Goal: Information Seeking & Learning: Find specific page/section

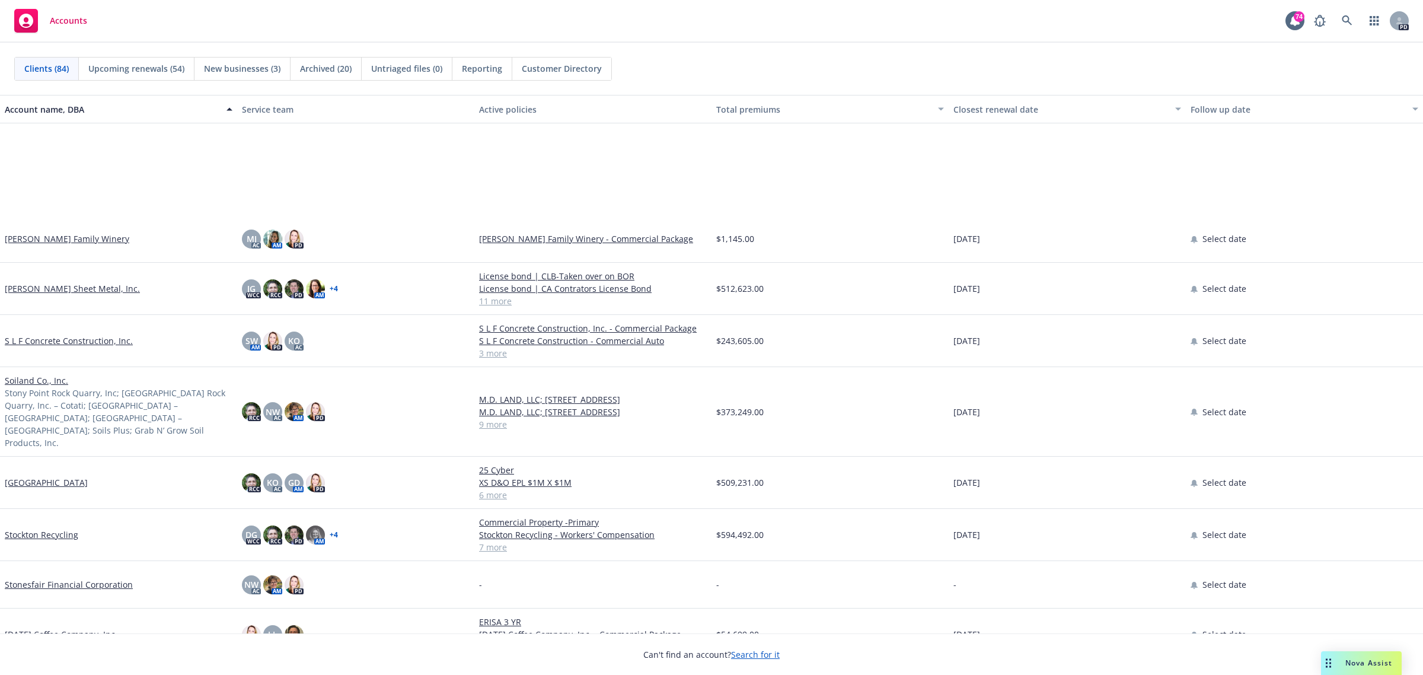
scroll to position [3409, 0]
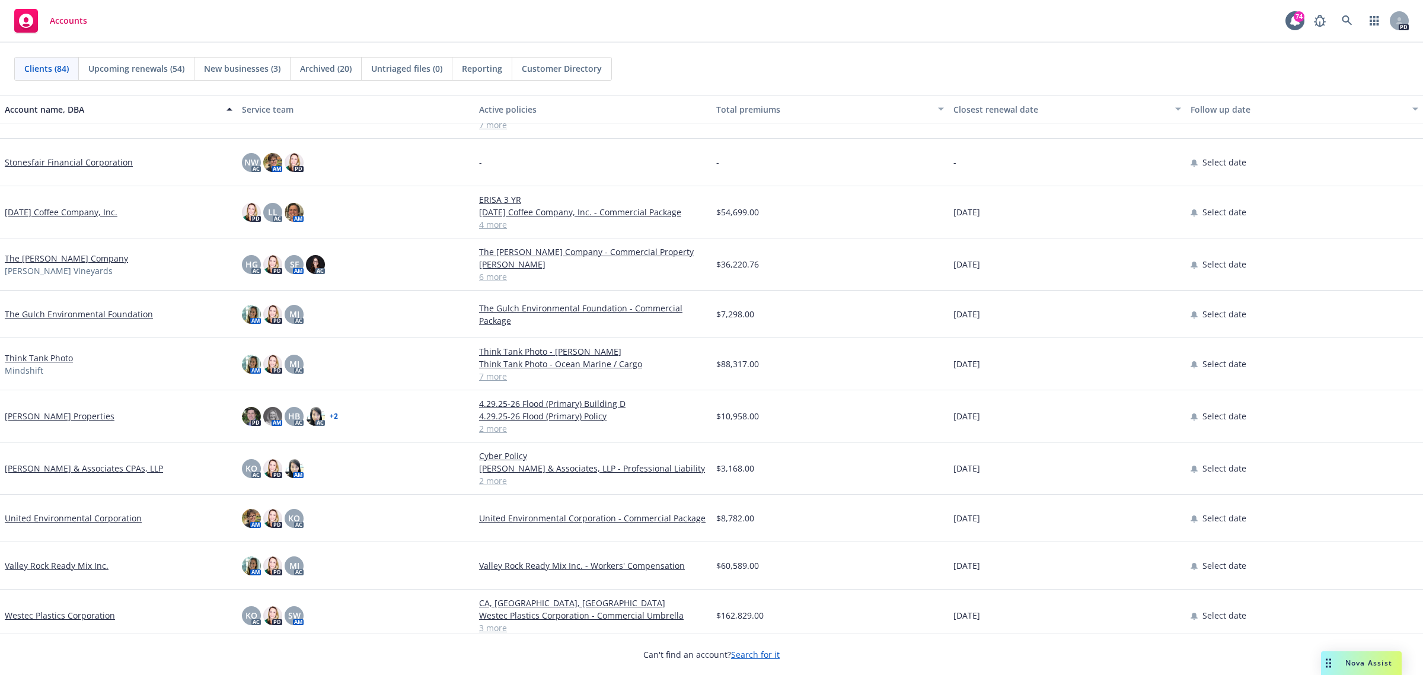
click at [41, 311] on link "The Gulch Environmental Foundation" at bounding box center [79, 314] width 148 height 12
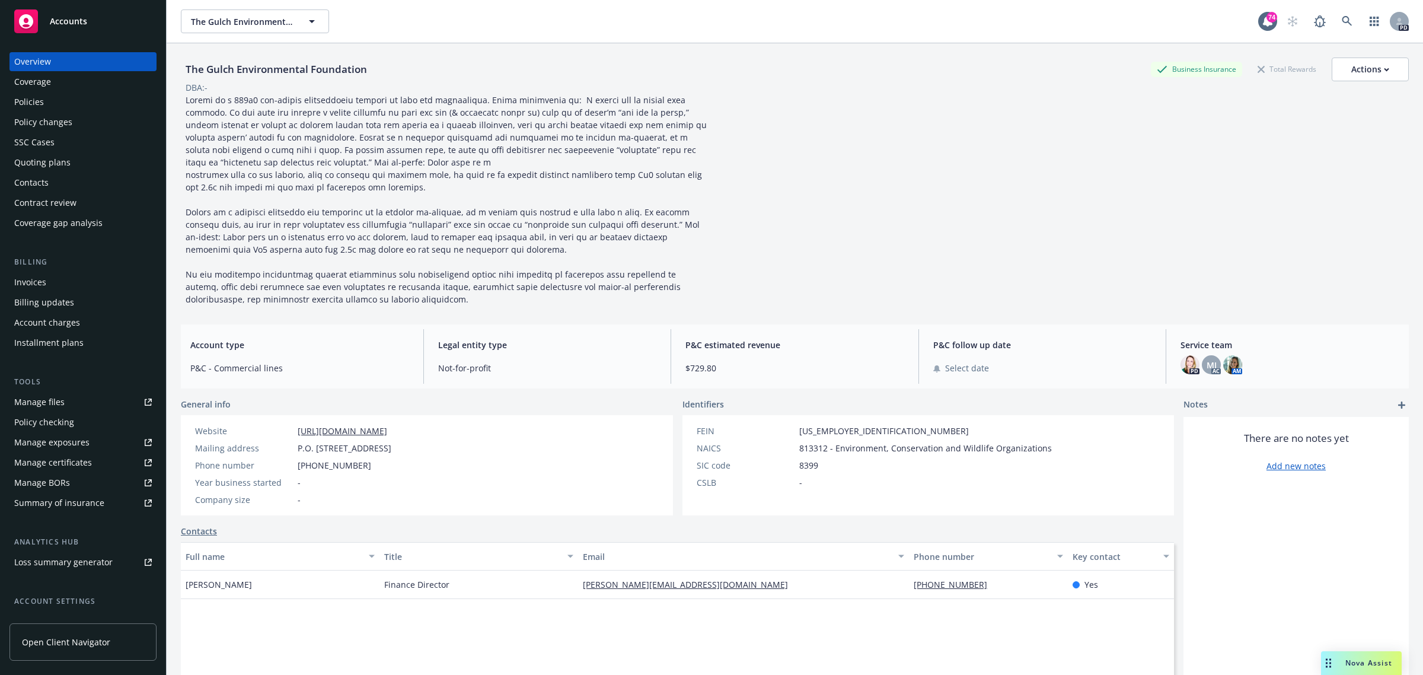
click at [37, 100] on div "Policies" at bounding box center [29, 101] width 30 height 19
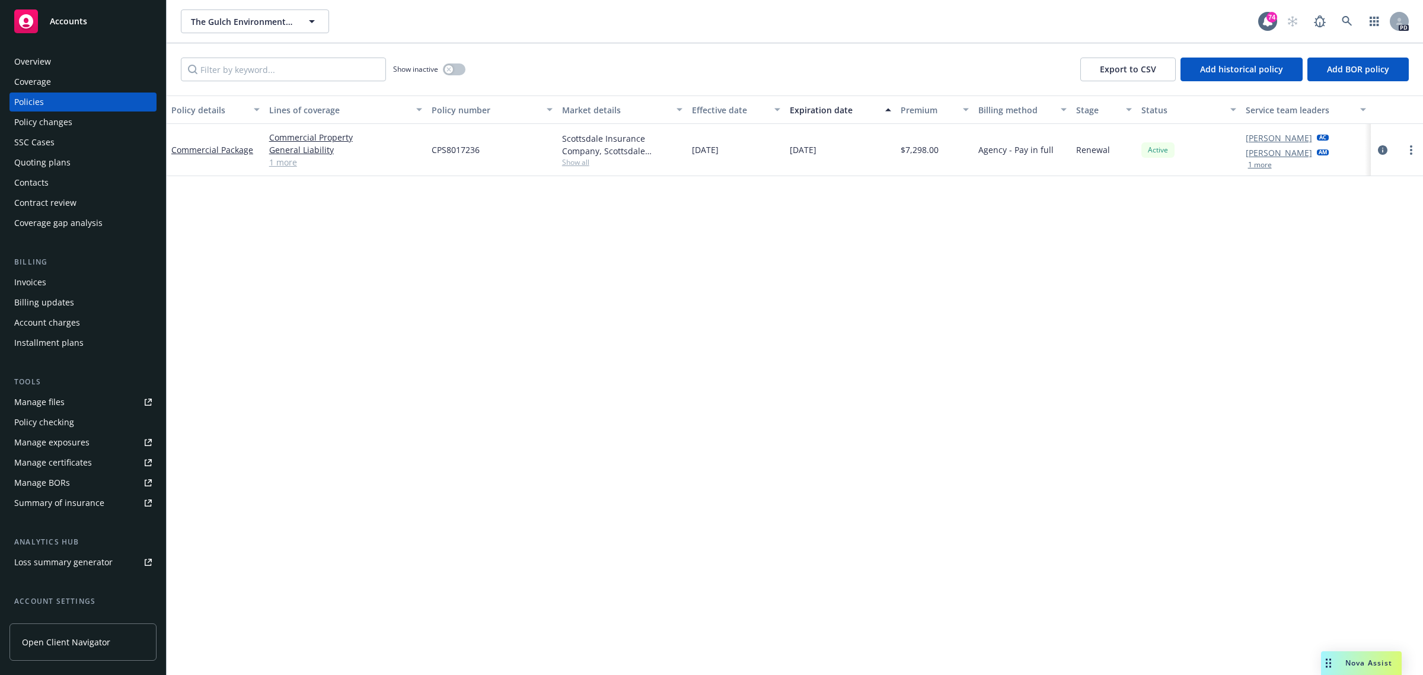
click at [585, 430] on div "Policy details Lines of coverage Policy number Market details Effective date Ex…" at bounding box center [795, 385] width 1256 height 580
click at [40, 60] on div "Overview" at bounding box center [32, 61] width 37 height 19
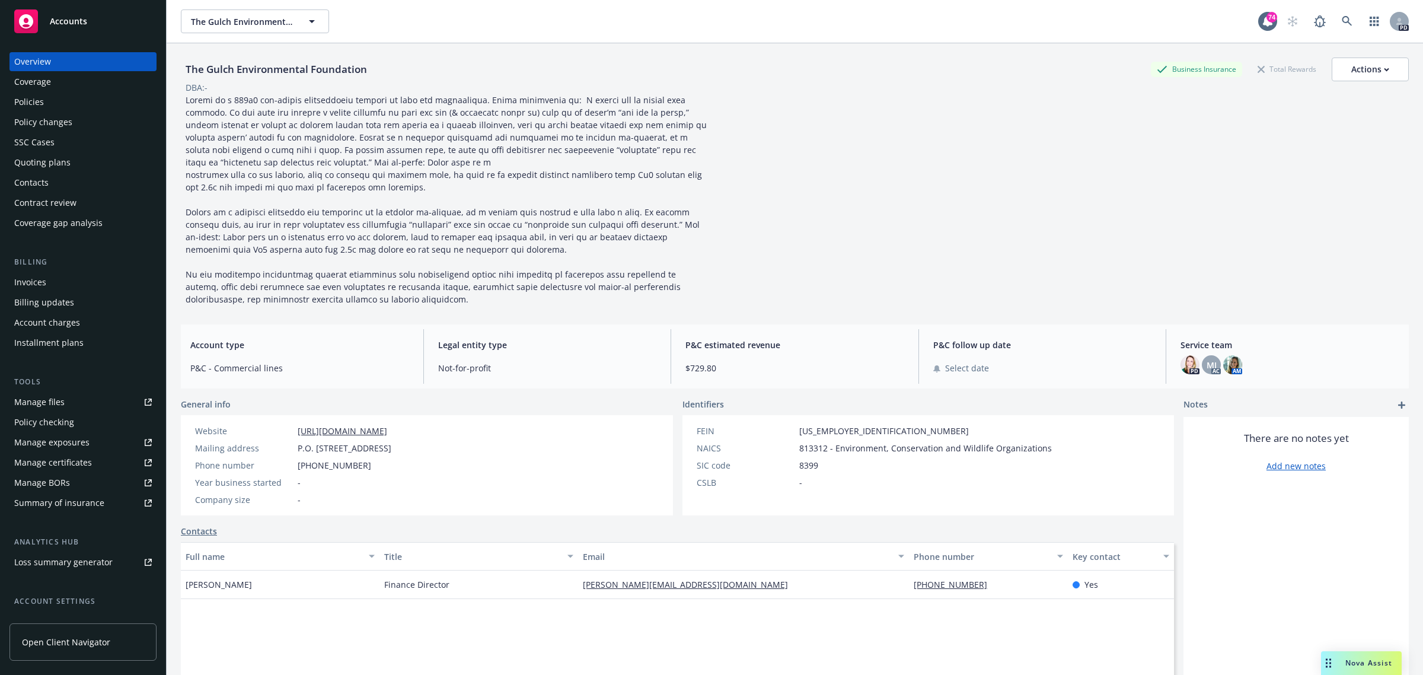
click at [47, 101] on div "Policies" at bounding box center [83, 101] width 138 height 19
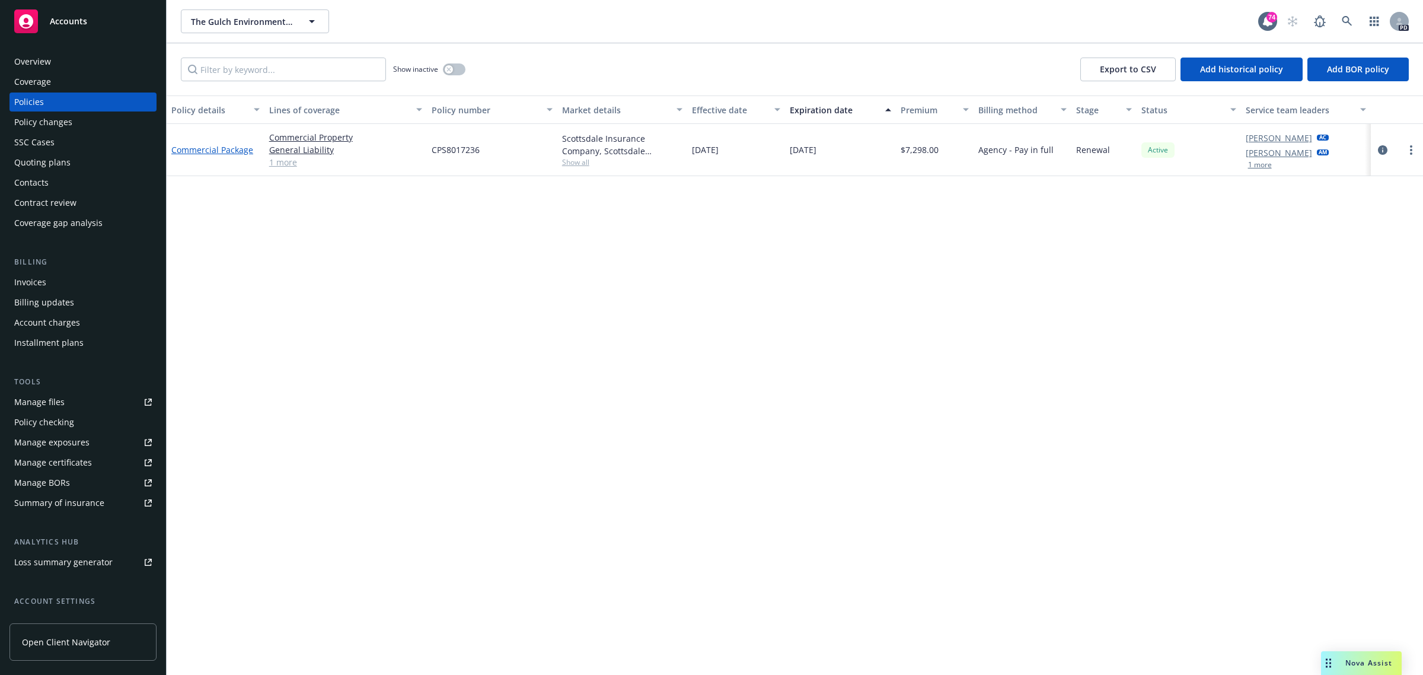
click at [206, 150] on link "Commercial Package" at bounding box center [212, 149] width 82 height 11
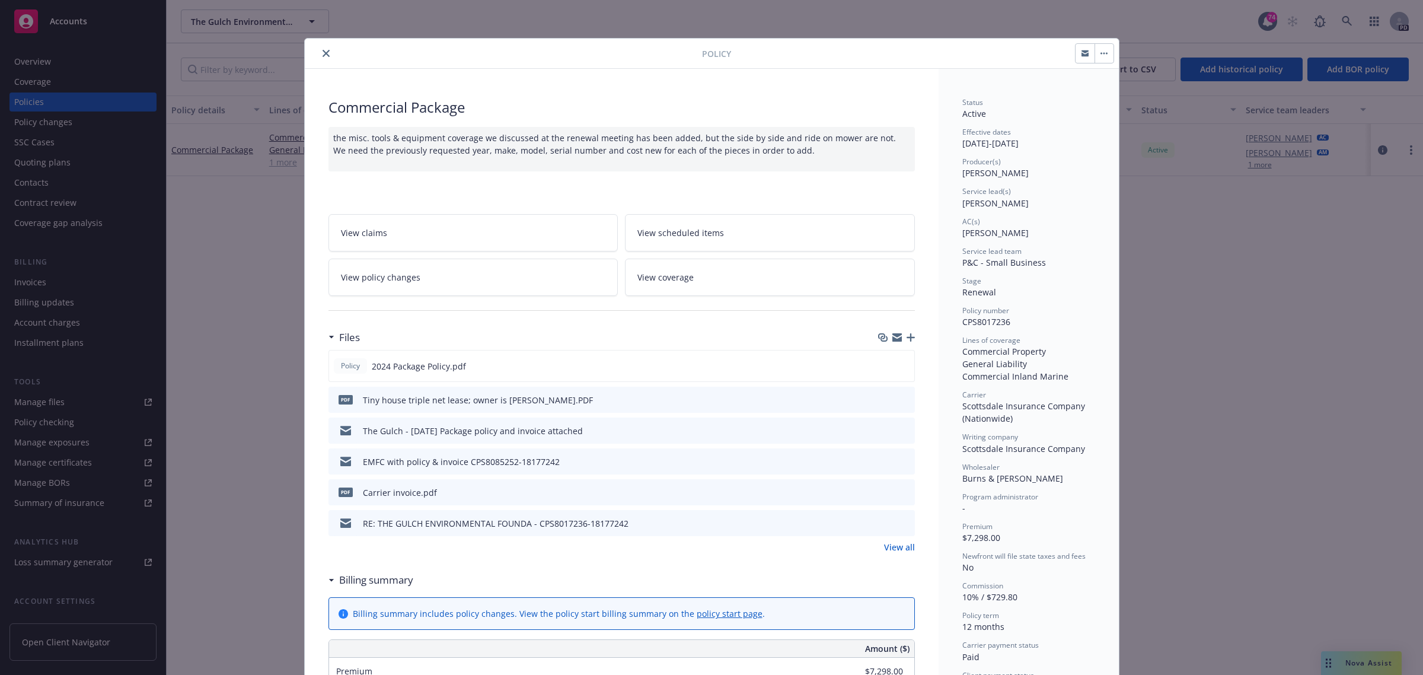
click at [324, 54] on icon "close" at bounding box center [325, 53] width 7 height 7
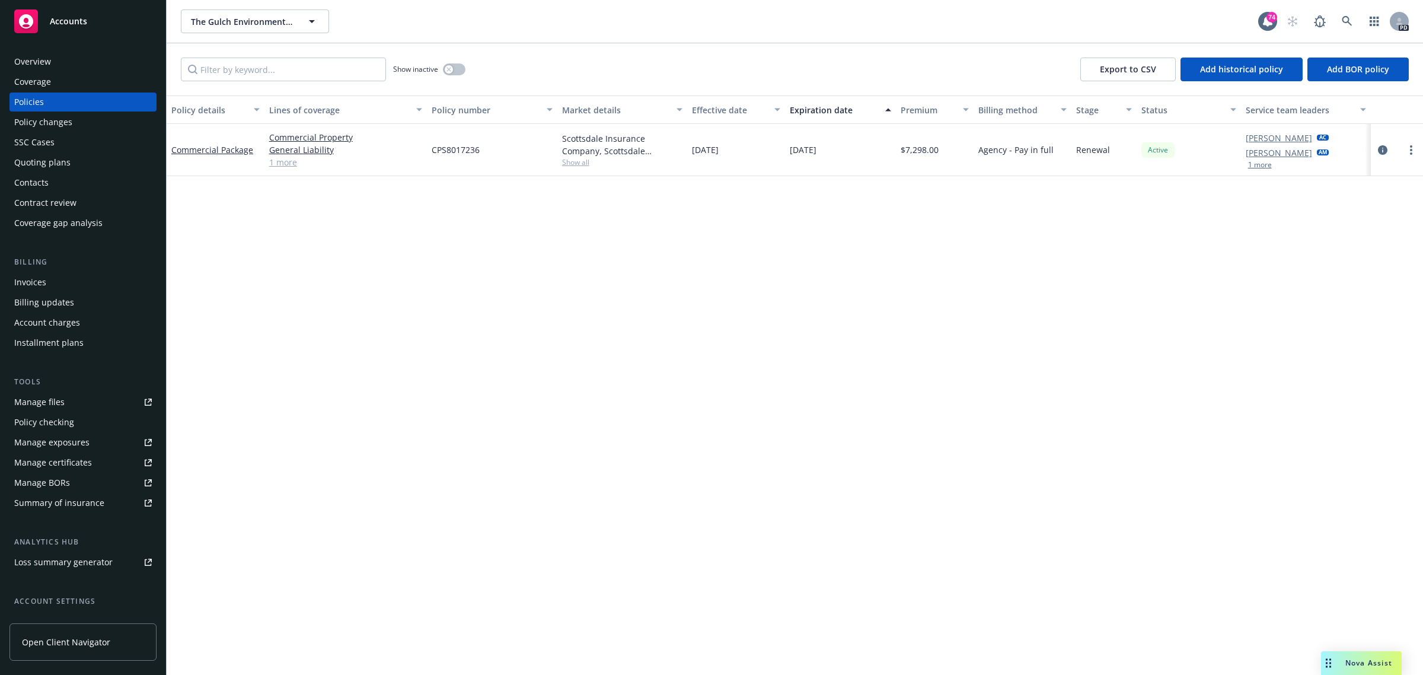
click at [532, 405] on div "Policy details Lines of coverage Policy number Market details Effective date Ex…" at bounding box center [795, 385] width 1256 height 580
